Goal: Task Accomplishment & Management: Manage account settings

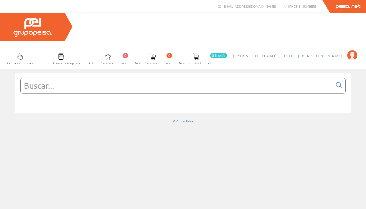
click at [335, 53] on span "[PERSON_NAME], FCO.[PERSON_NAME]" at bounding box center [289, 55] width 112 height 5
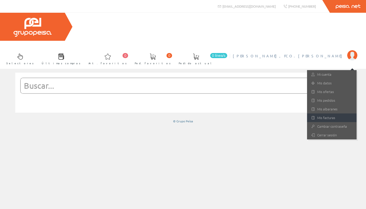
click at [326, 113] on link "Mis facturas" at bounding box center [332, 117] width 50 height 9
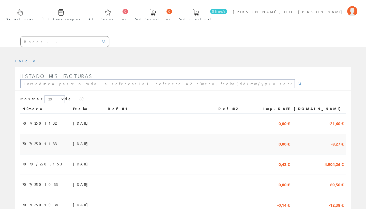
scroll to position [44, 0]
click at [331, 159] on span "4.904,26 €" at bounding box center [334, 163] width 19 height 9
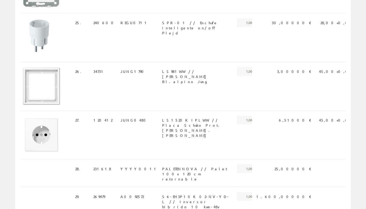
scroll to position [1193, 0]
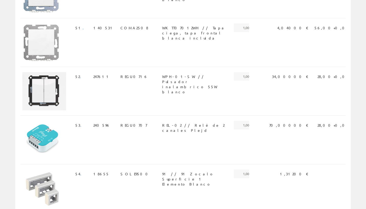
scroll to position [2287, 0]
